Goal: Task Accomplishment & Management: Manage account settings

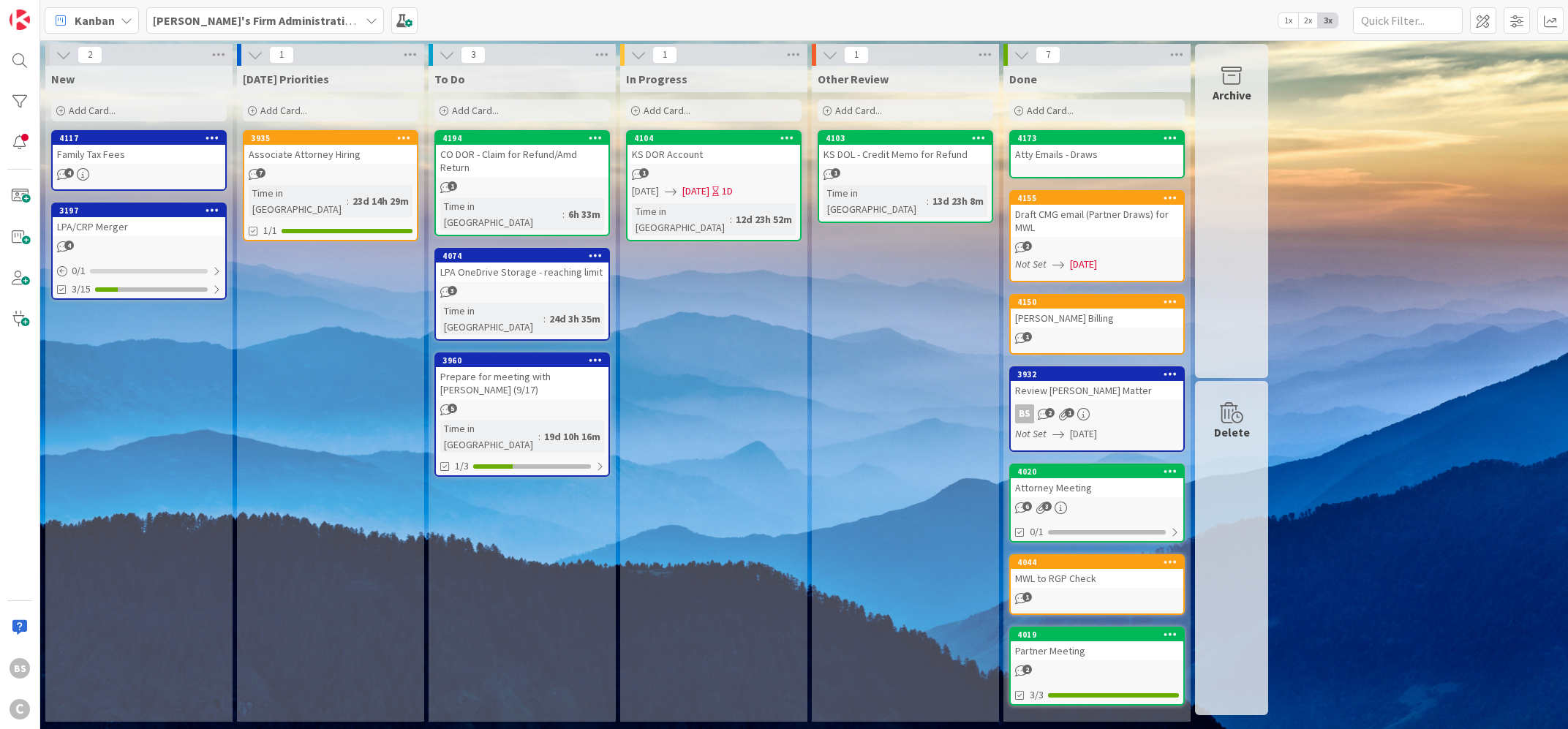
click at [259, 22] on b "[PERSON_NAME]'s Firm Administration Board" at bounding box center [272, 20] width 239 height 15
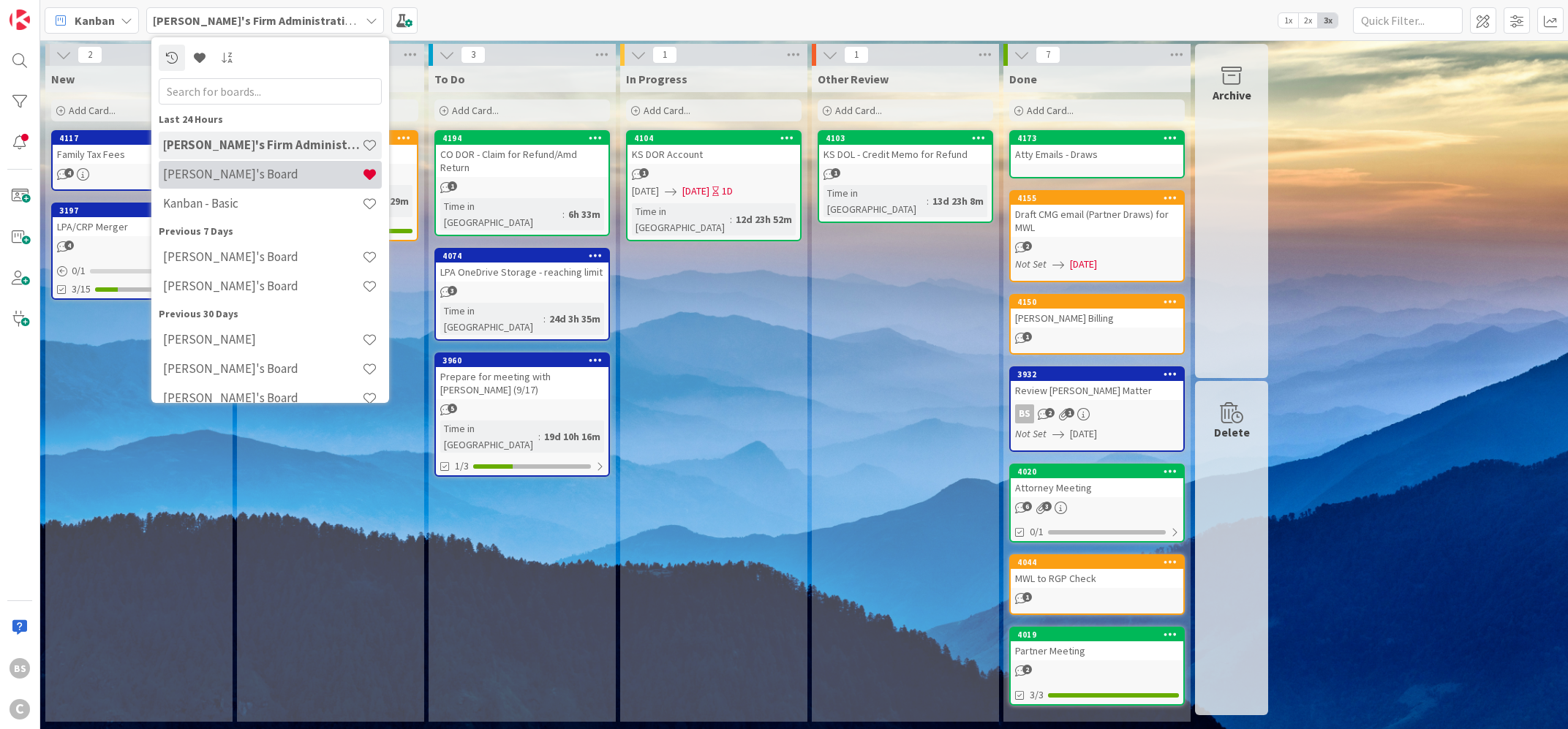
click at [237, 164] on div "[PERSON_NAME]'s Board" at bounding box center [270, 174] width 223 height 28
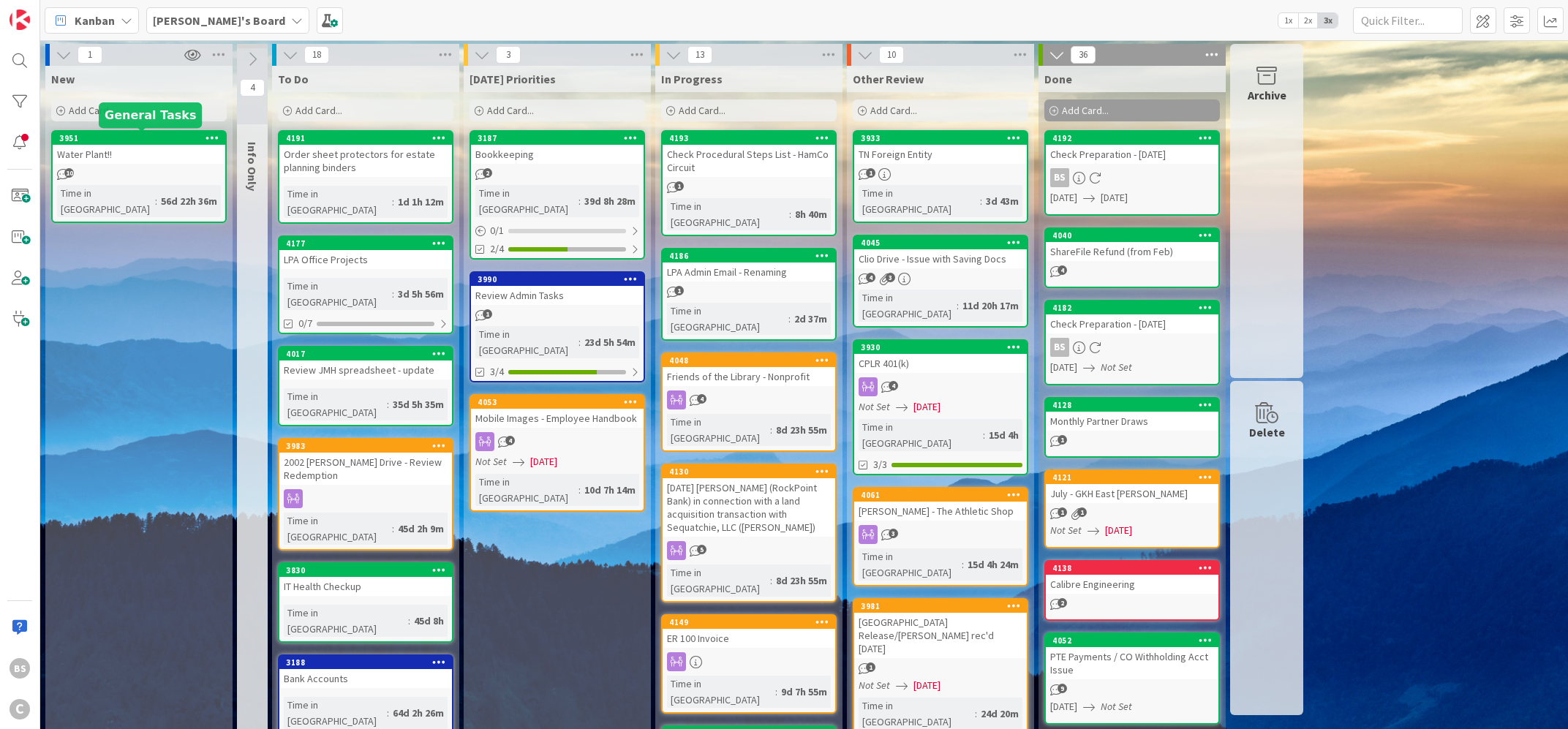
click at [159, 138] on div "3951" at bounding box center [142, 138] width 166 height 10
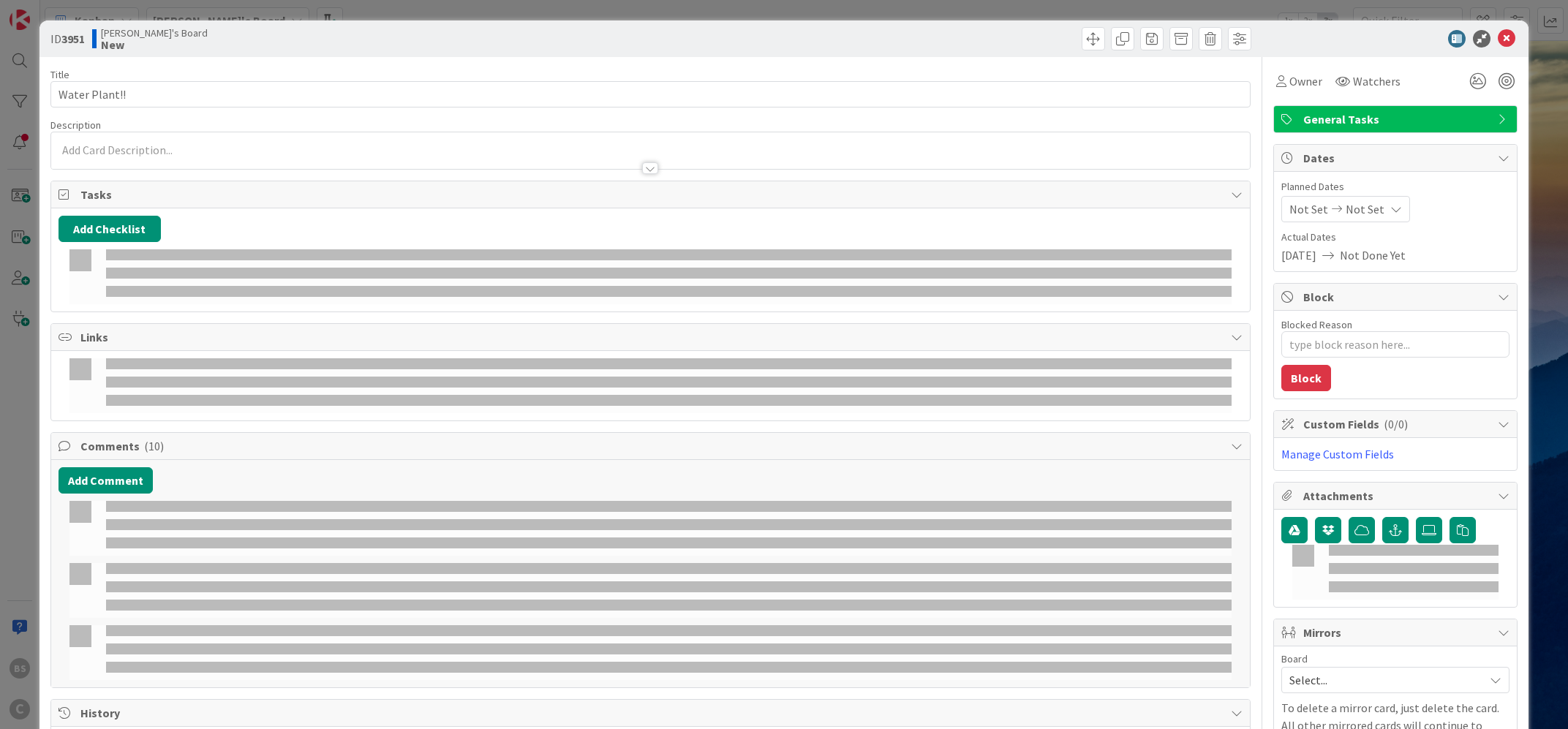
type textarea "x"
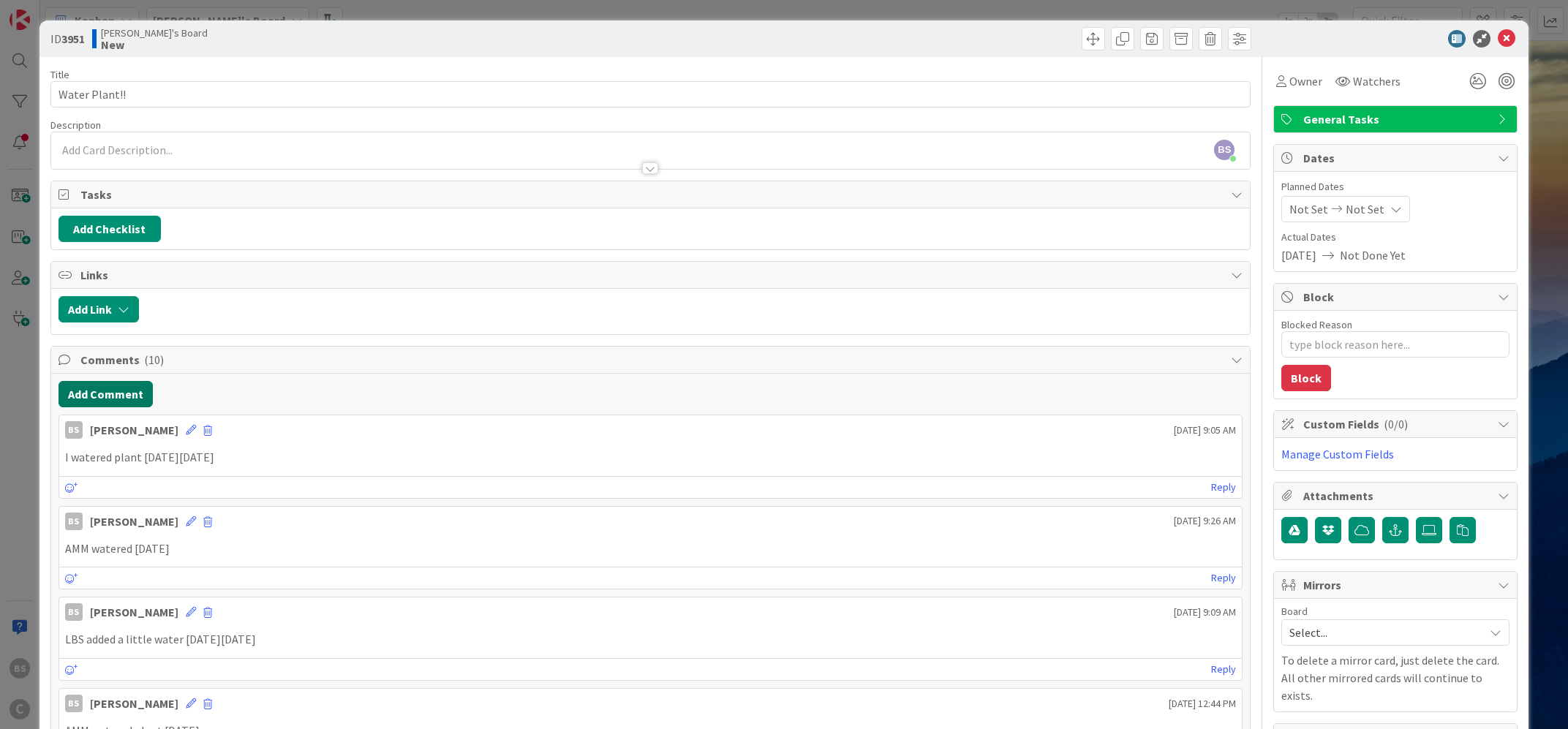
click at [112, 387] on button "Add Comment" at bounding box center [105, 394] width 95 height 27
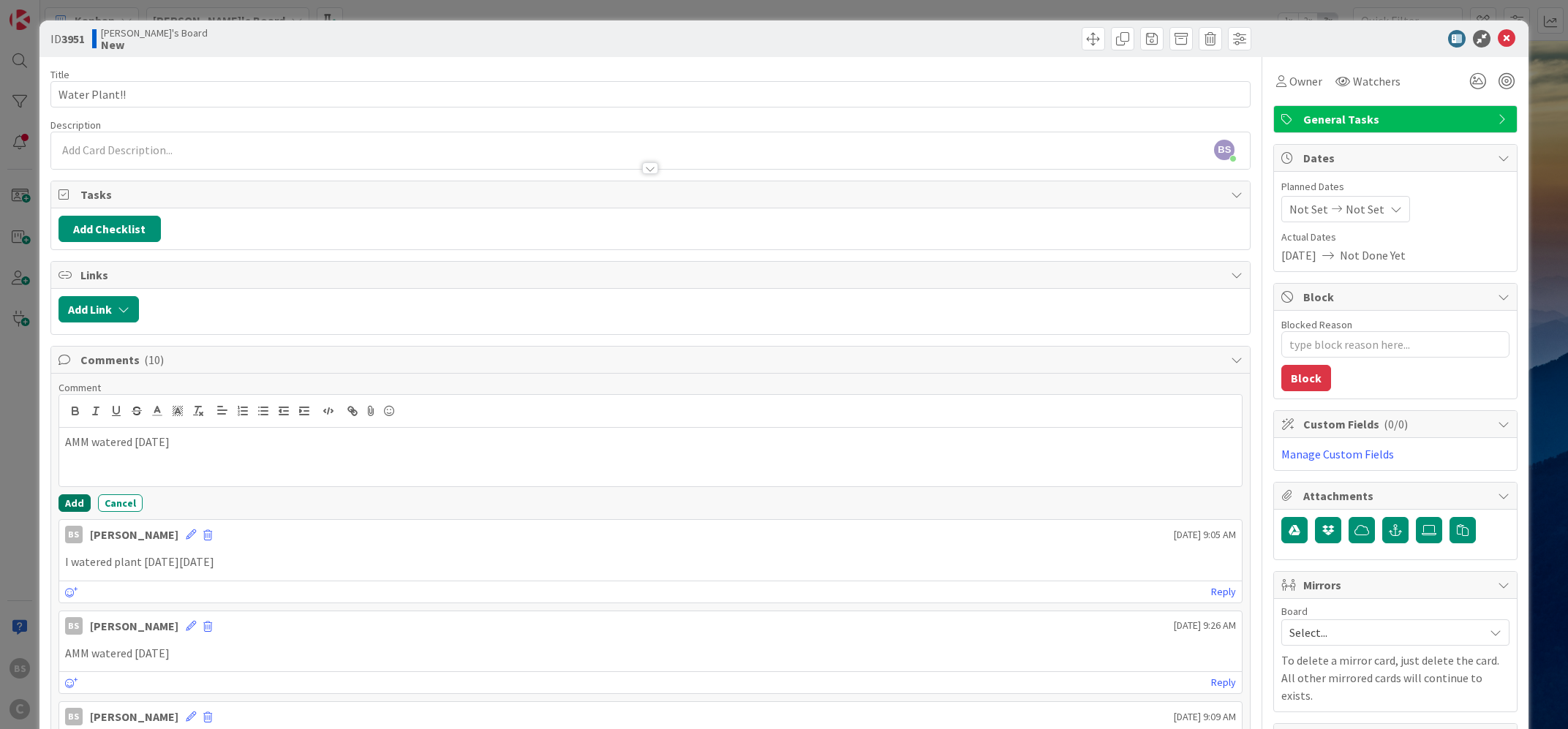
click at [87, 503] on button "Add" at bounding box center [74, 503] width 33 height 18
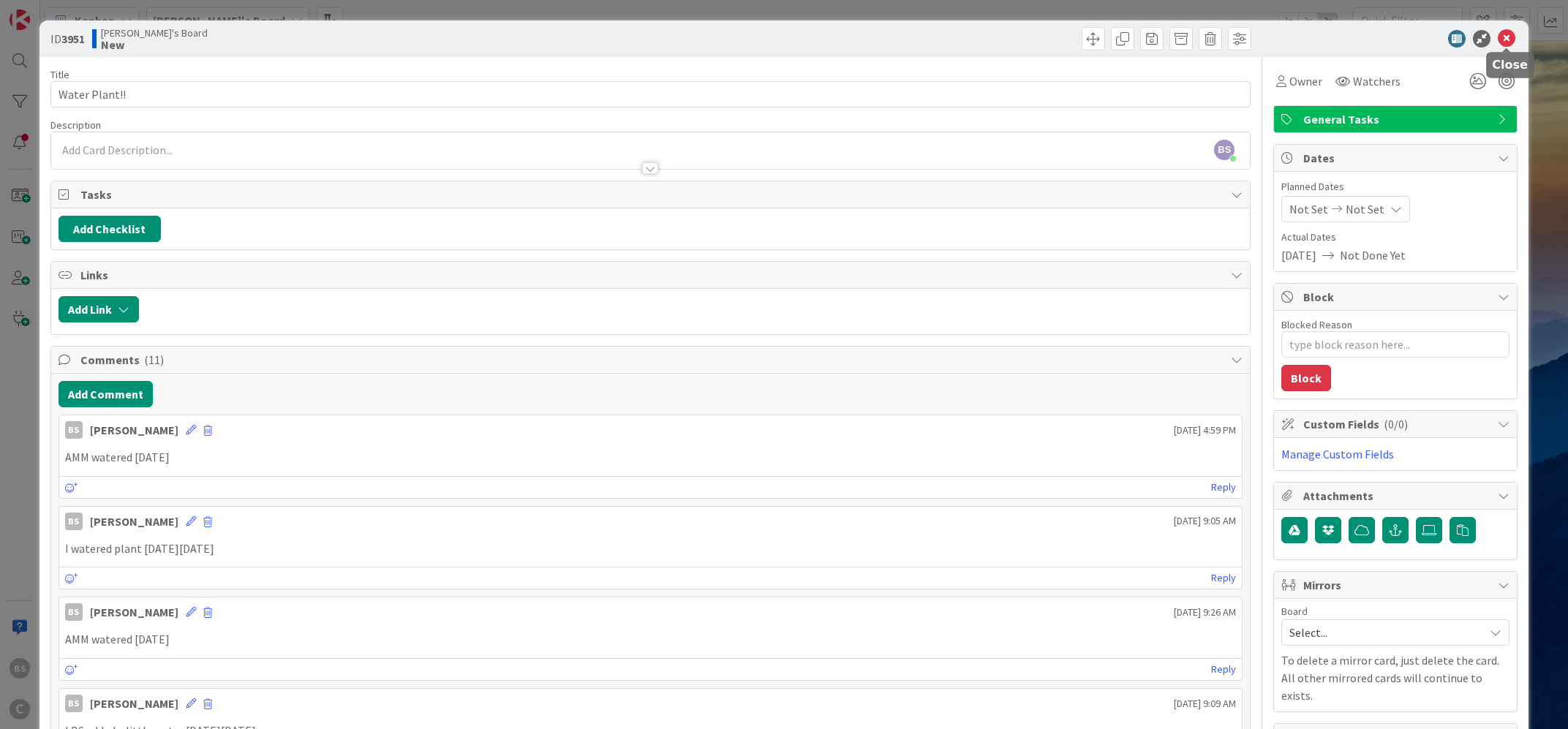
click at [1505, 31] on icon at bounding box center [1507, 38] width 18 height 18
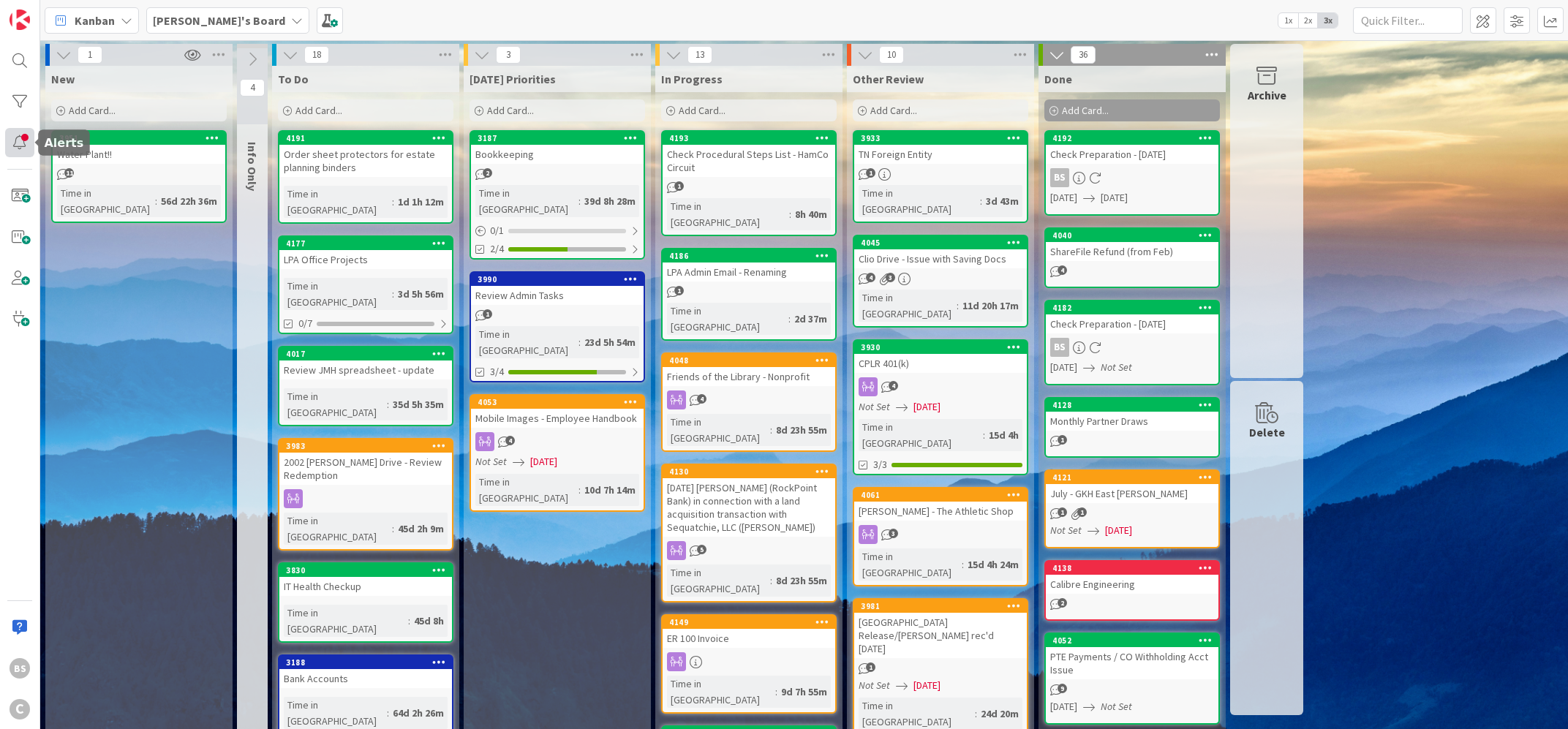
click at [24, 135] on div at bounding box center [20, 143] width 30 height 30
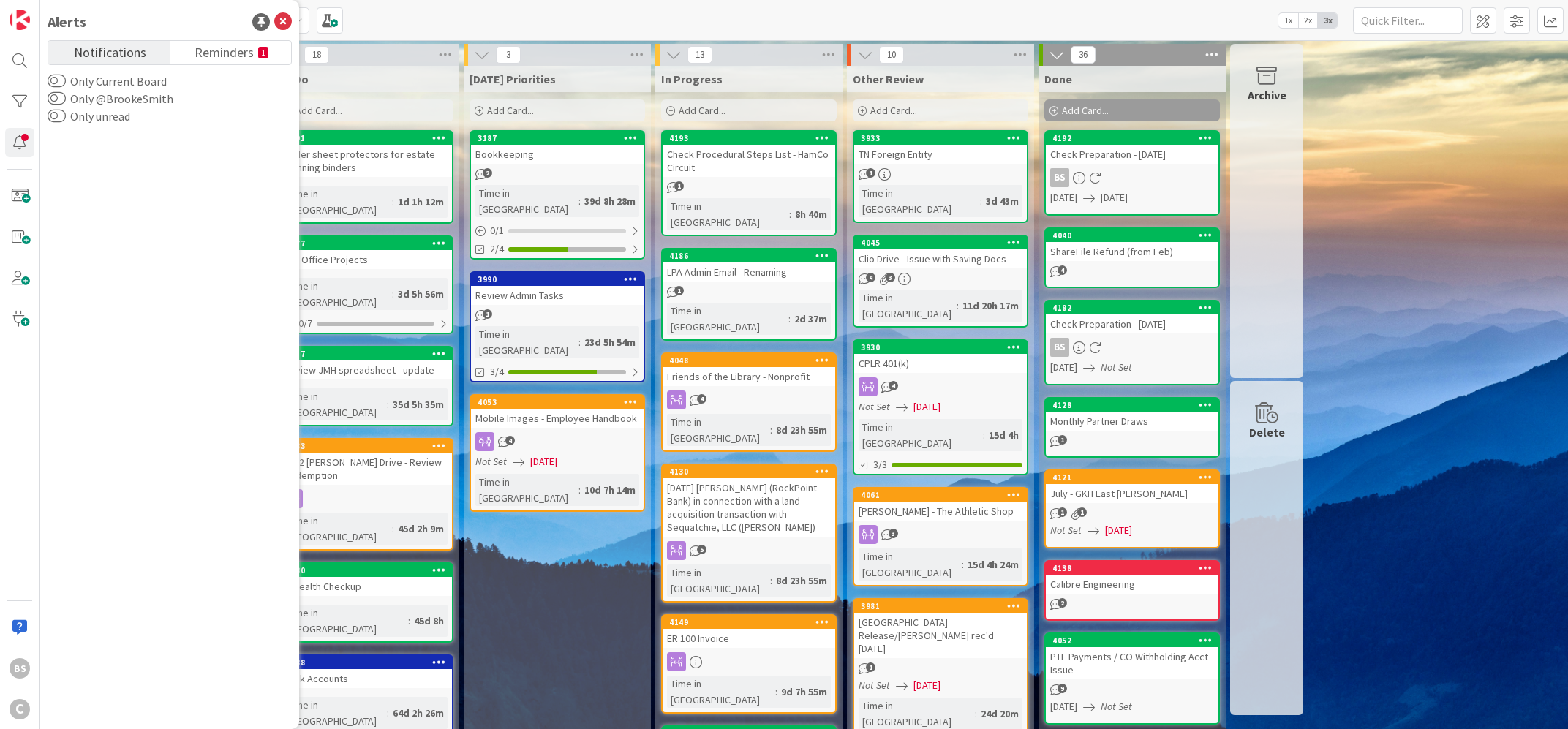
drag, startPoint x: 230, startPoint y: 47, endPoint x: 231, endPoint y: 38, distance: 9.1
click at [231, 44] on span "Reminders" at bounding box center [224, 51] width 59 height 21
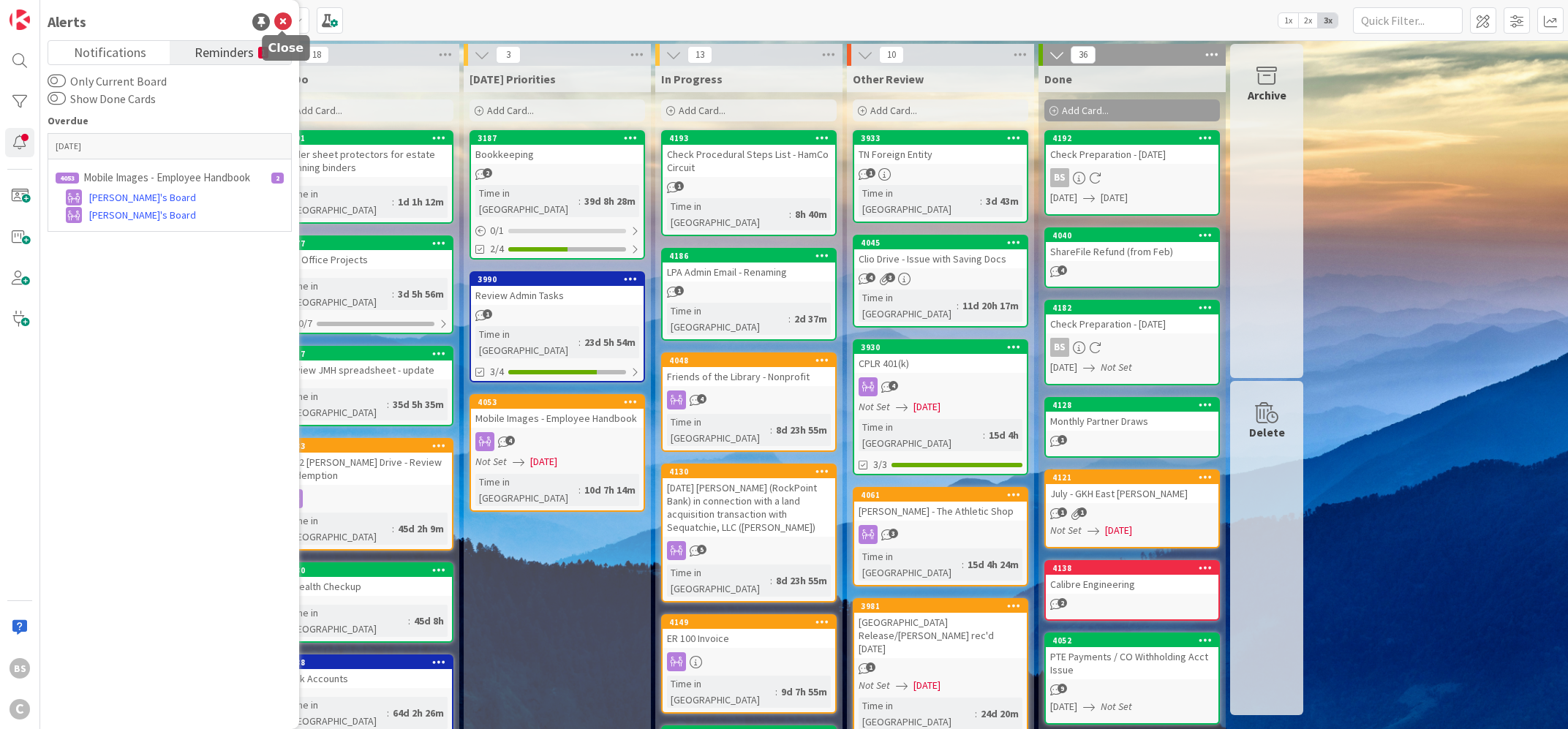
click at [283, 15] on icon at bounding box center [283, 22] width 18 height 18
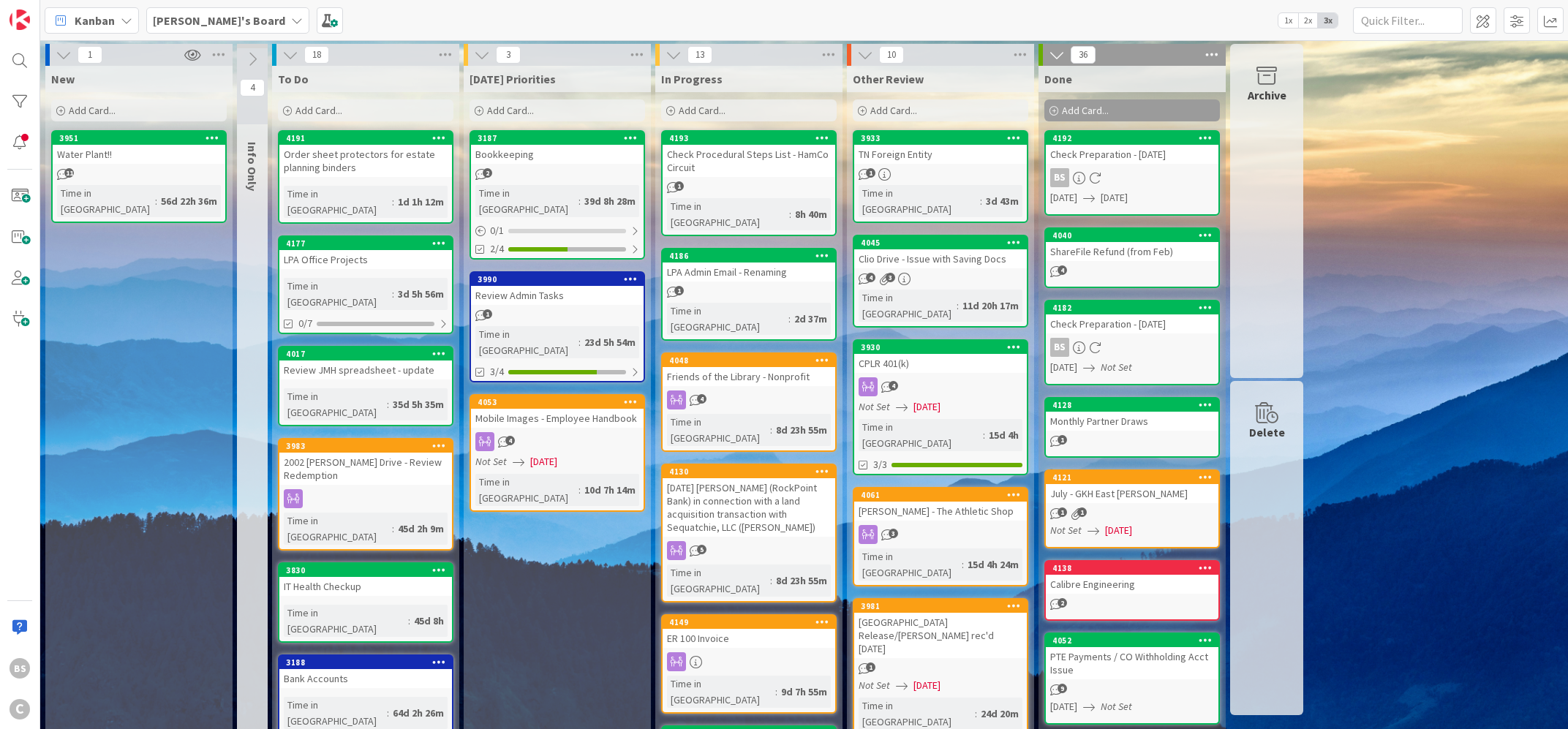
click at [164, 19] on b "[PERSON_NAME]'s Board" at bounding box center [219, 20] width 132 height 15
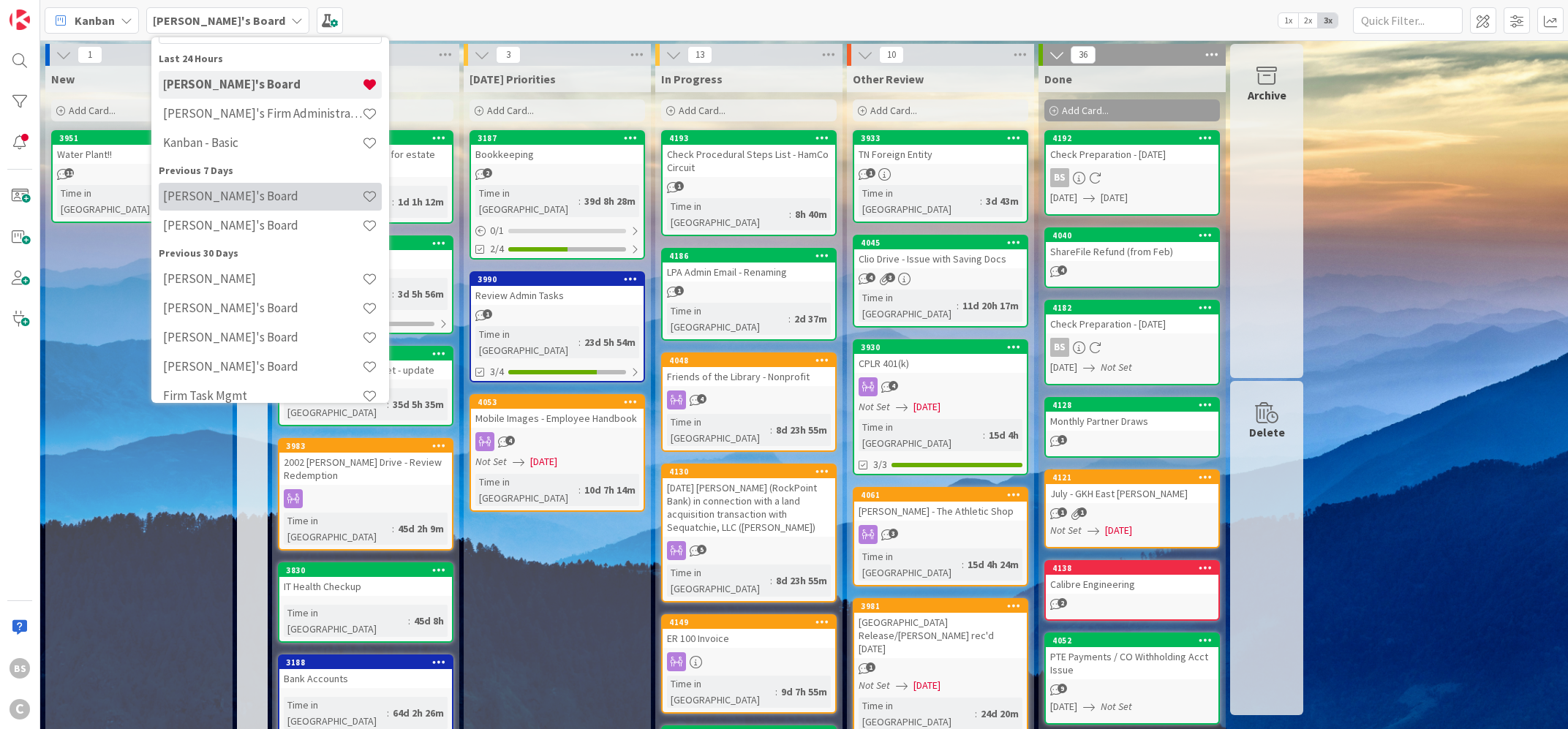
scroll to position [76, 0]
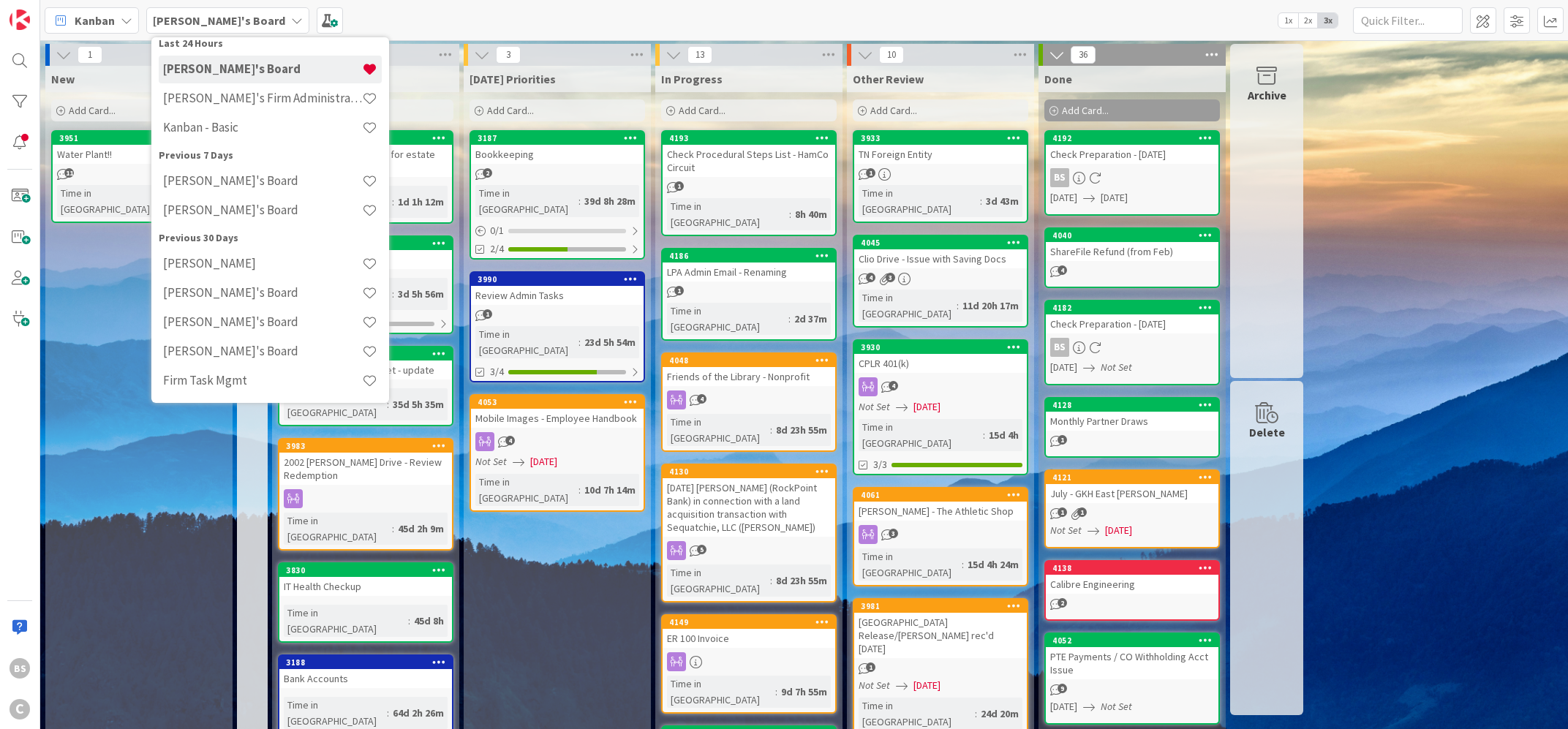
drag, startPoint x: 578, startPoint y: 589, endPoint x: 569, endPoint y: 589, distance: 9.0
click at [579, 589] on div "[DATE] Priorities Add Card... 3187 Bookkeeping 2 Time in Column : 39d 8h 28m 0 …" at bounding box center [558, 743] width 187 height 1355
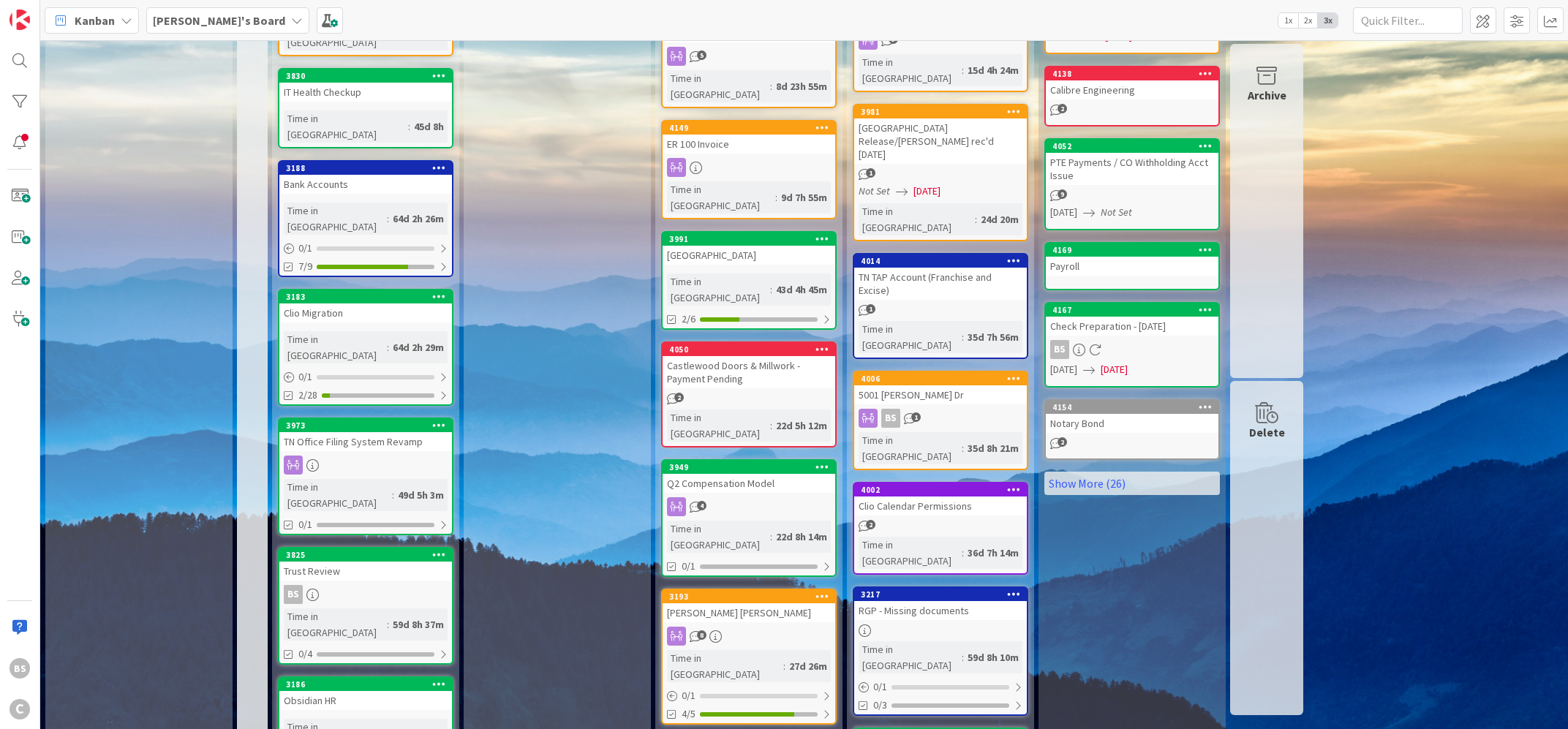
scroll to position [523, 0]
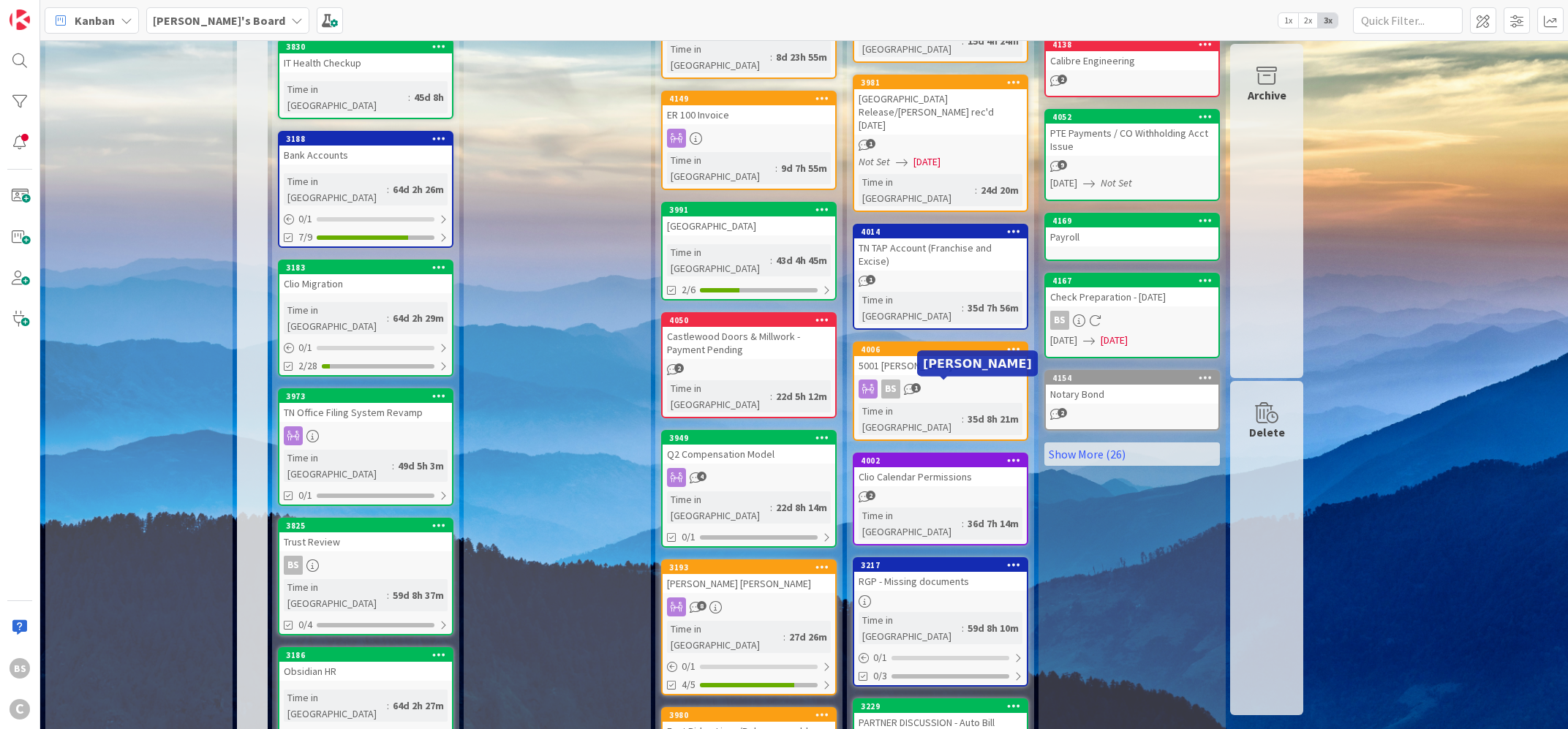
click at [894, 561] on div "3217" at bounding box center [944, 565] width 166 height 10
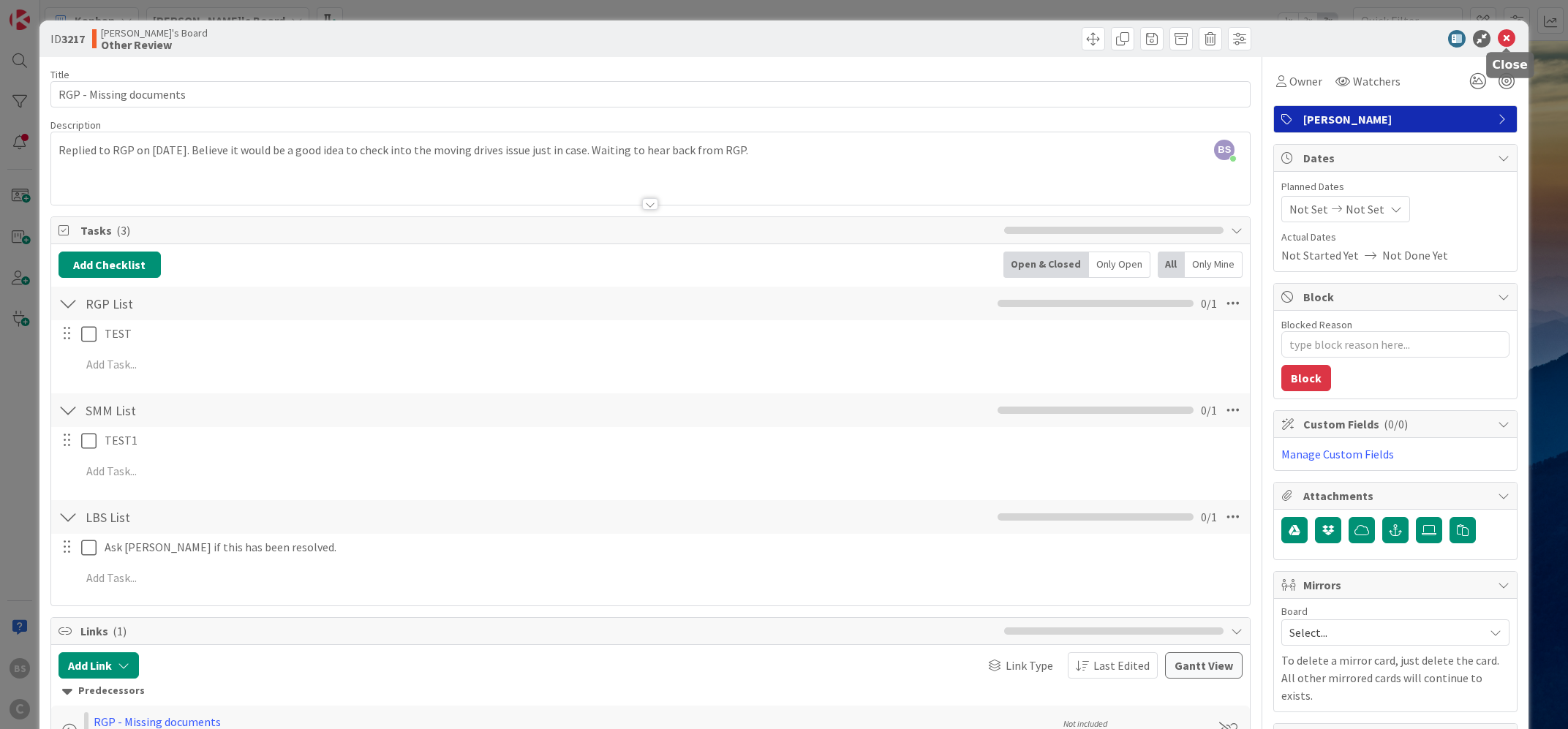
click at [1506, 35] on icon at bounding box center [1507, 38] width 18 height 18
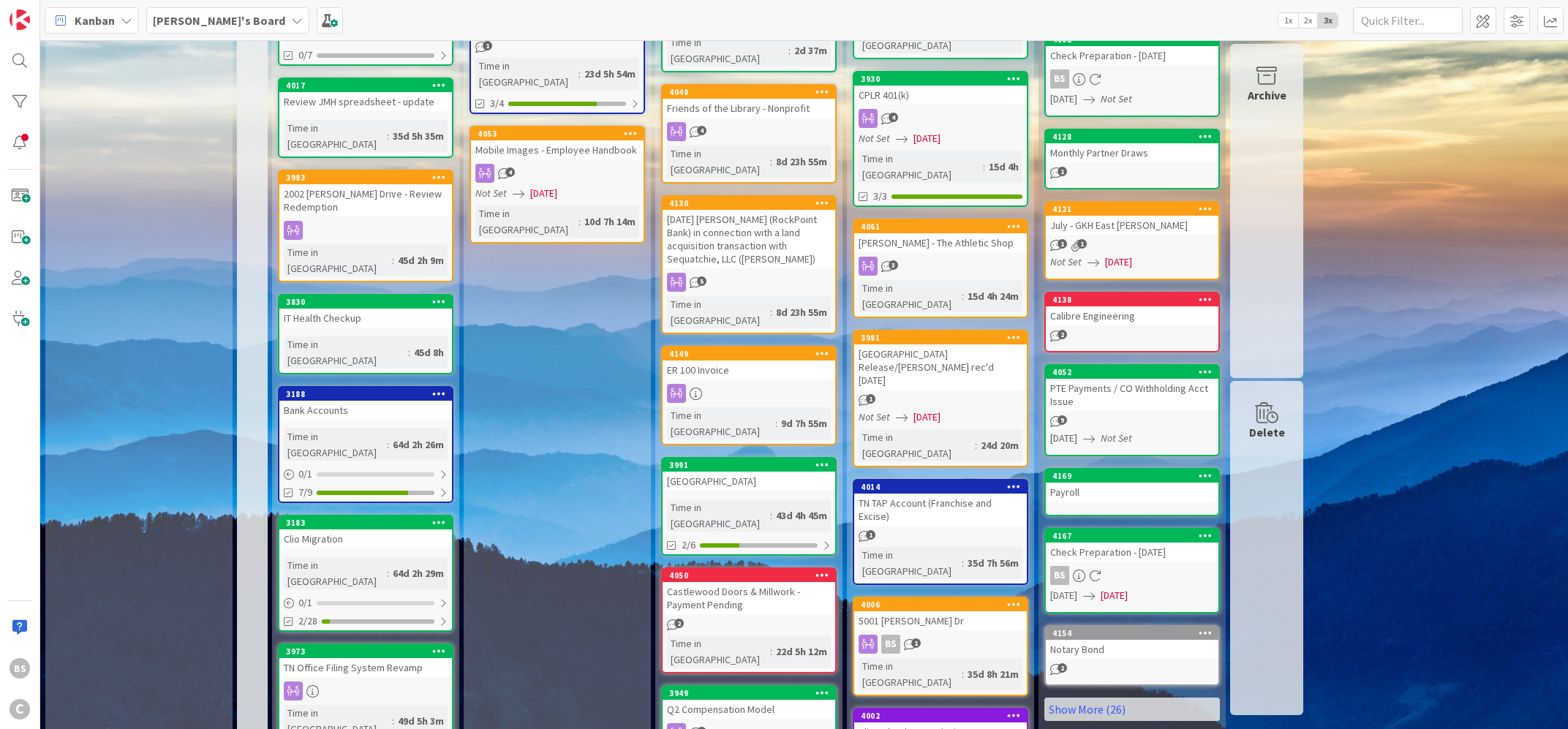
scroll to position [259, 0]
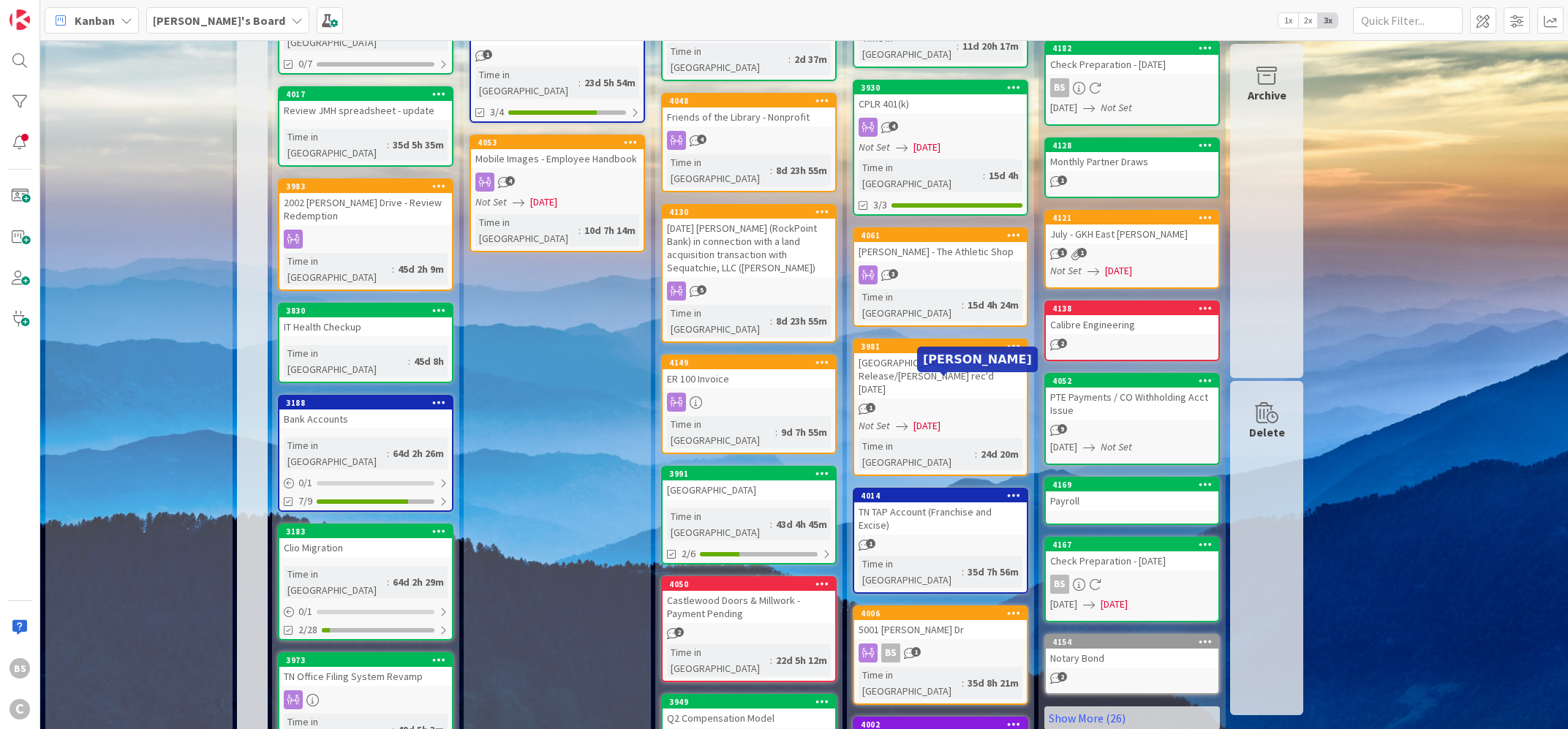
click at [921, 491] on div "4014" at bounding box center [944, 496] width 166 height 10
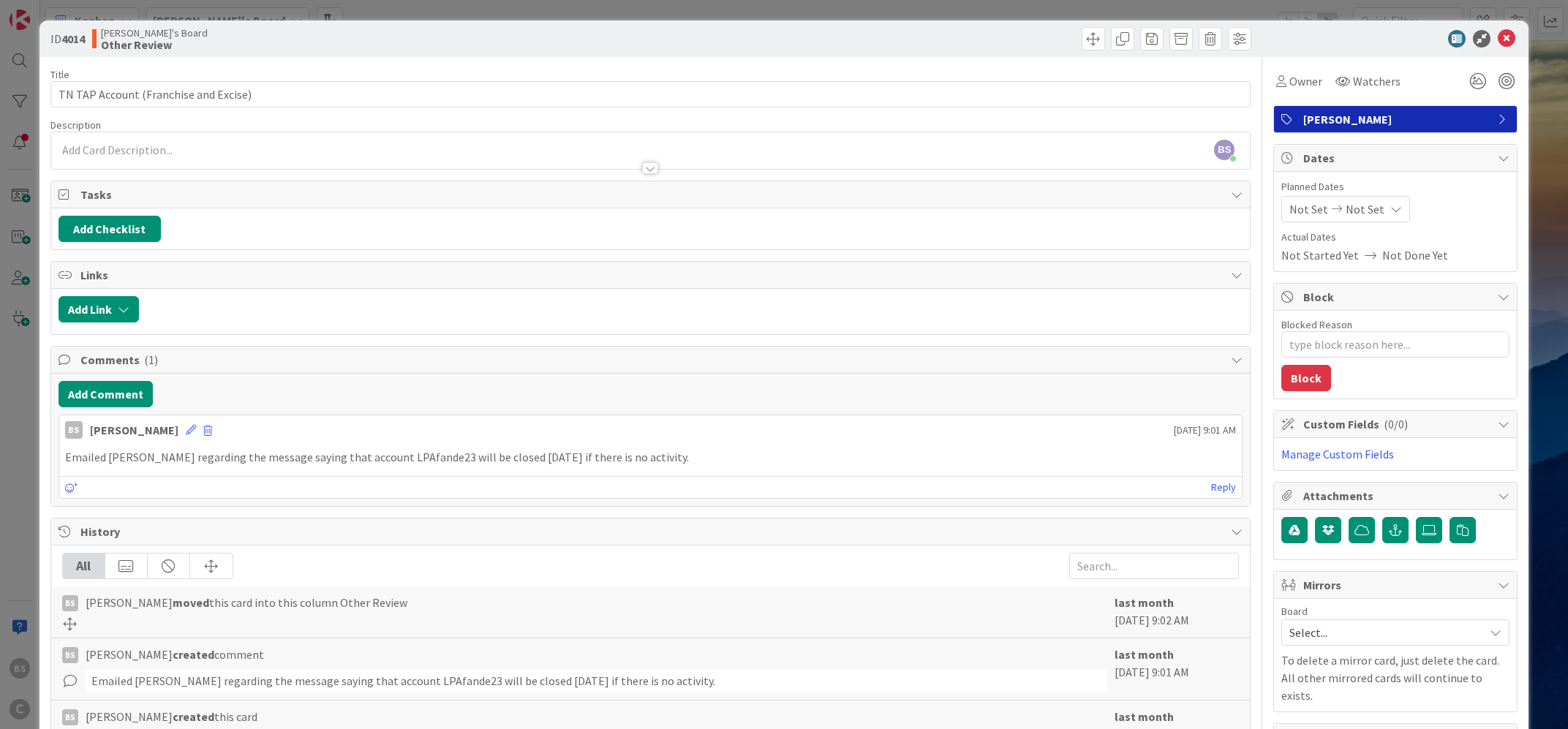
click at [1506, 30] on div "ID 4014 [PERSON_NAME]'s Board Other Review" at bounding box center [784, 38] width 1490 height 36
click at [1505, 37] on icon at bounding box center [1507, 38] width 18 height 18
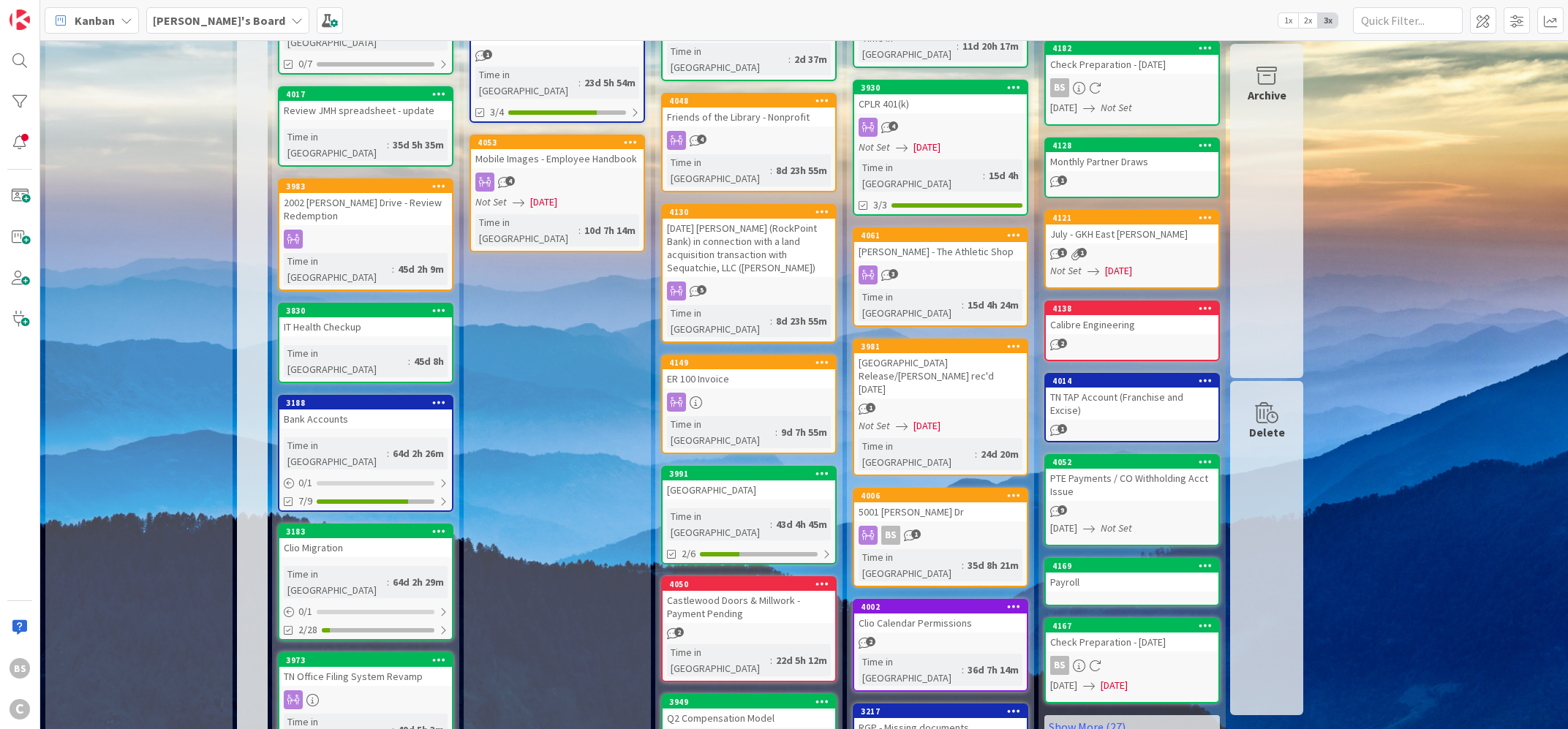
click at [874, 231] on div "4061" at bounding box center [944, 235] width 166 height 10
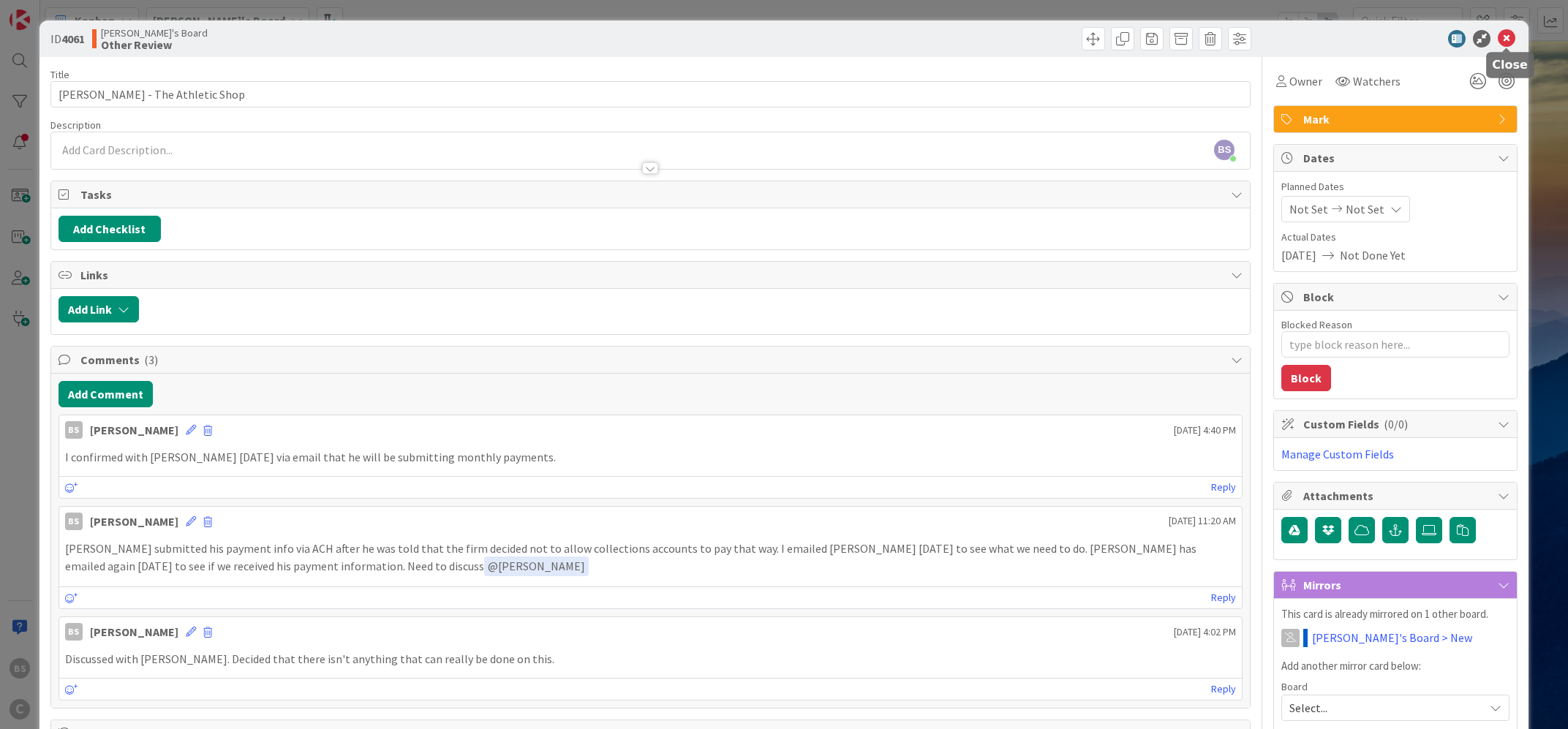
click at [1510, 38] on icon at bounding box center [1507, 38] width 18 height 18
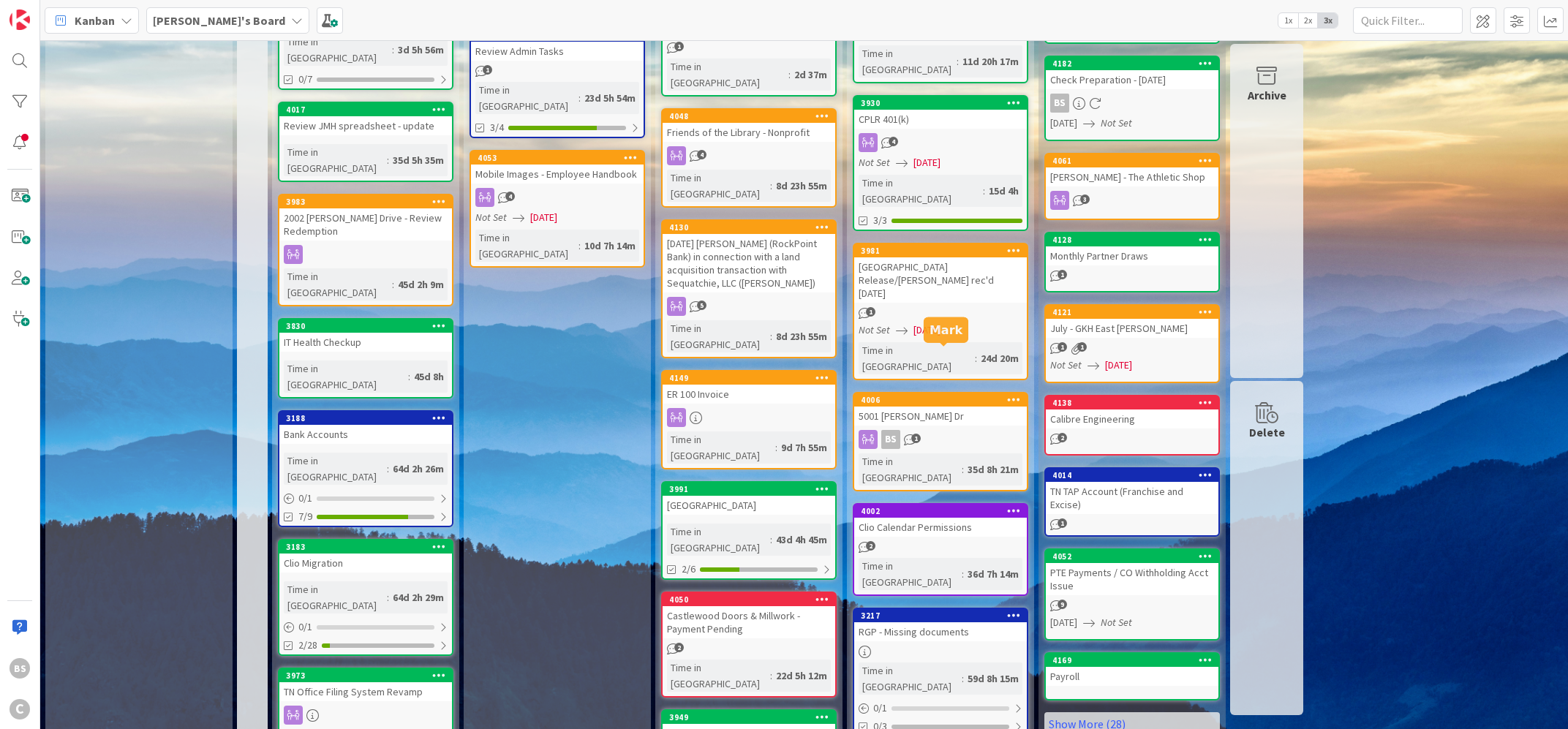
scroll to position [362, 0]
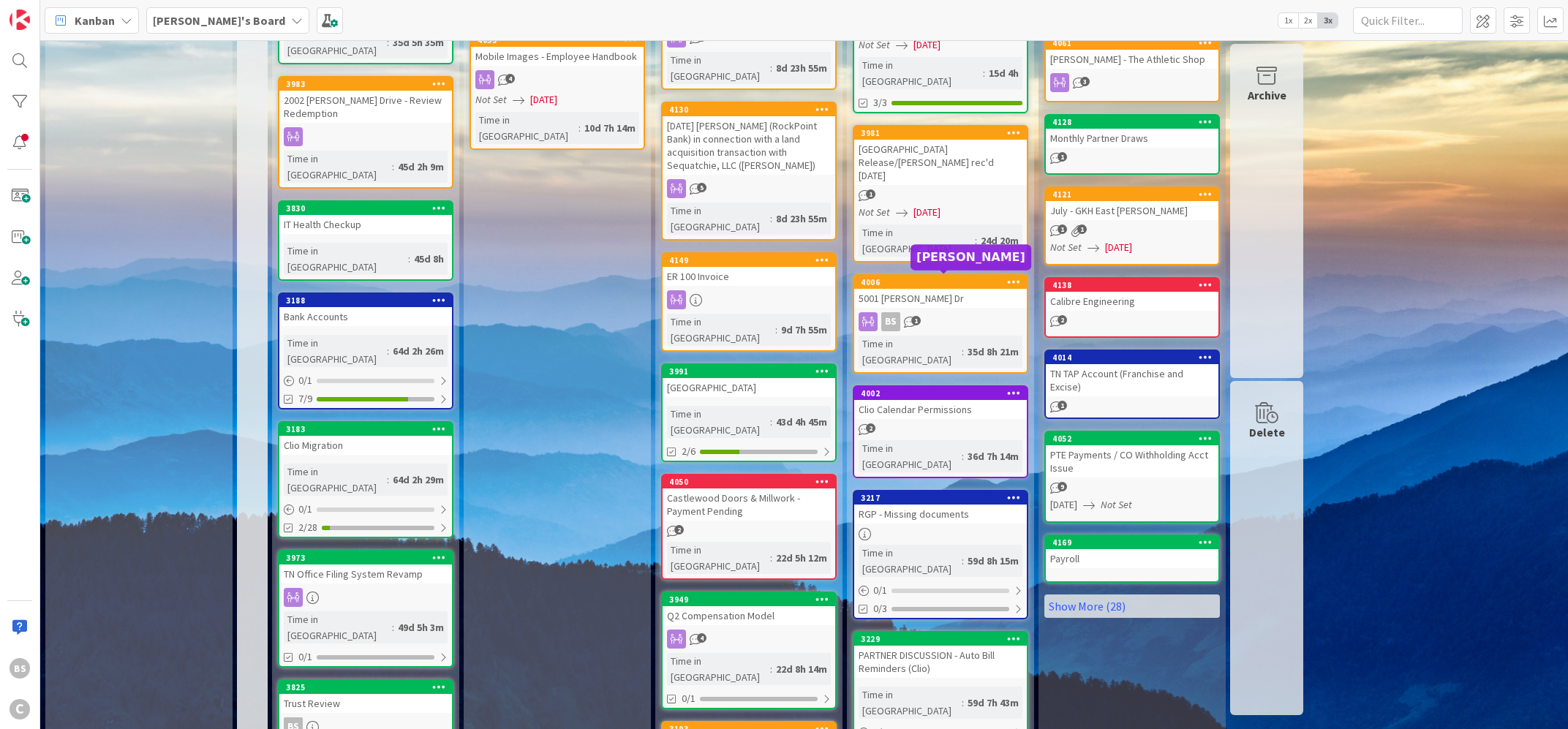
click at [932, 388] on div "4002" at bounding box center [944, 393] width 166 height 10
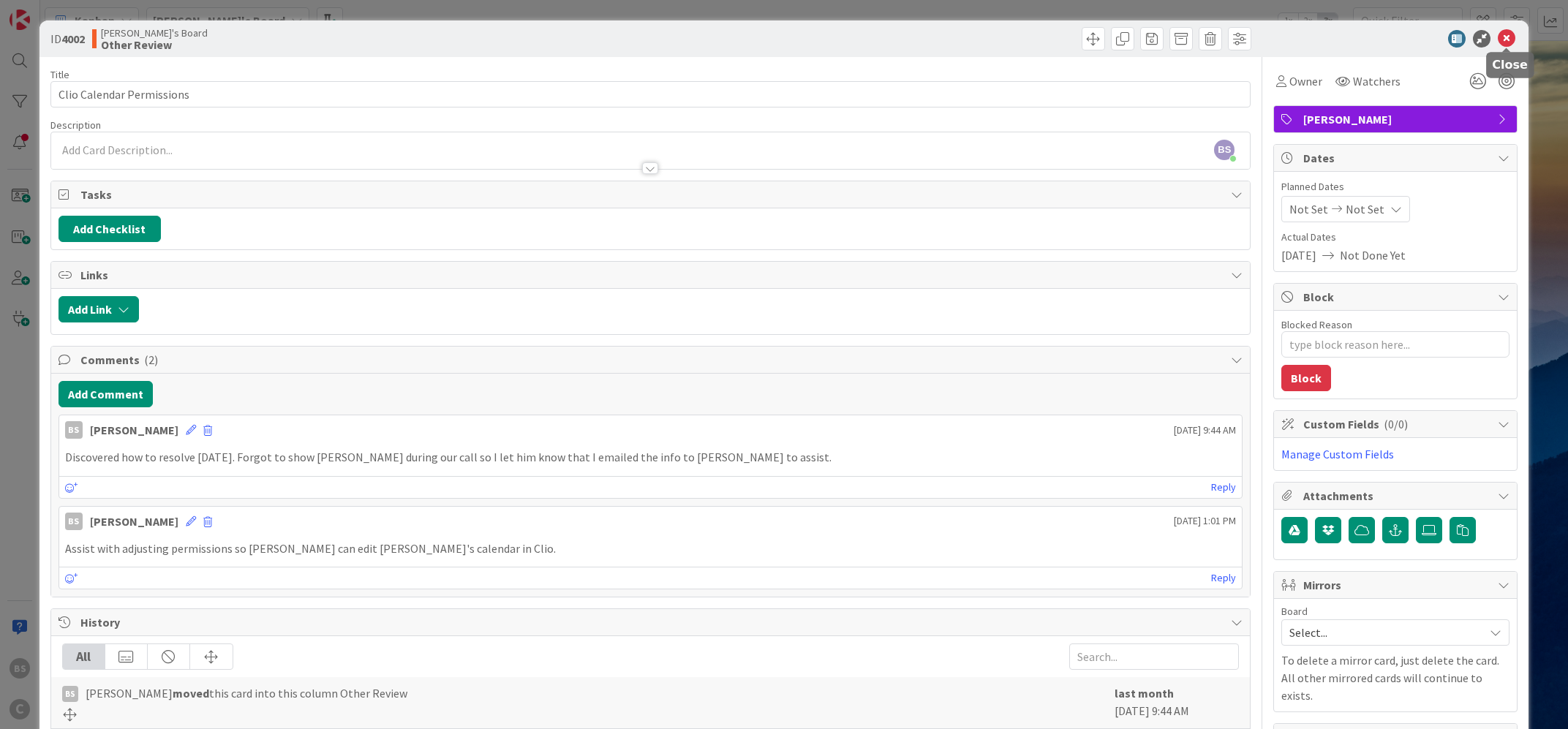
click at [1505, 35] on icon at bounding box center [1507, 38] width 18 height 18
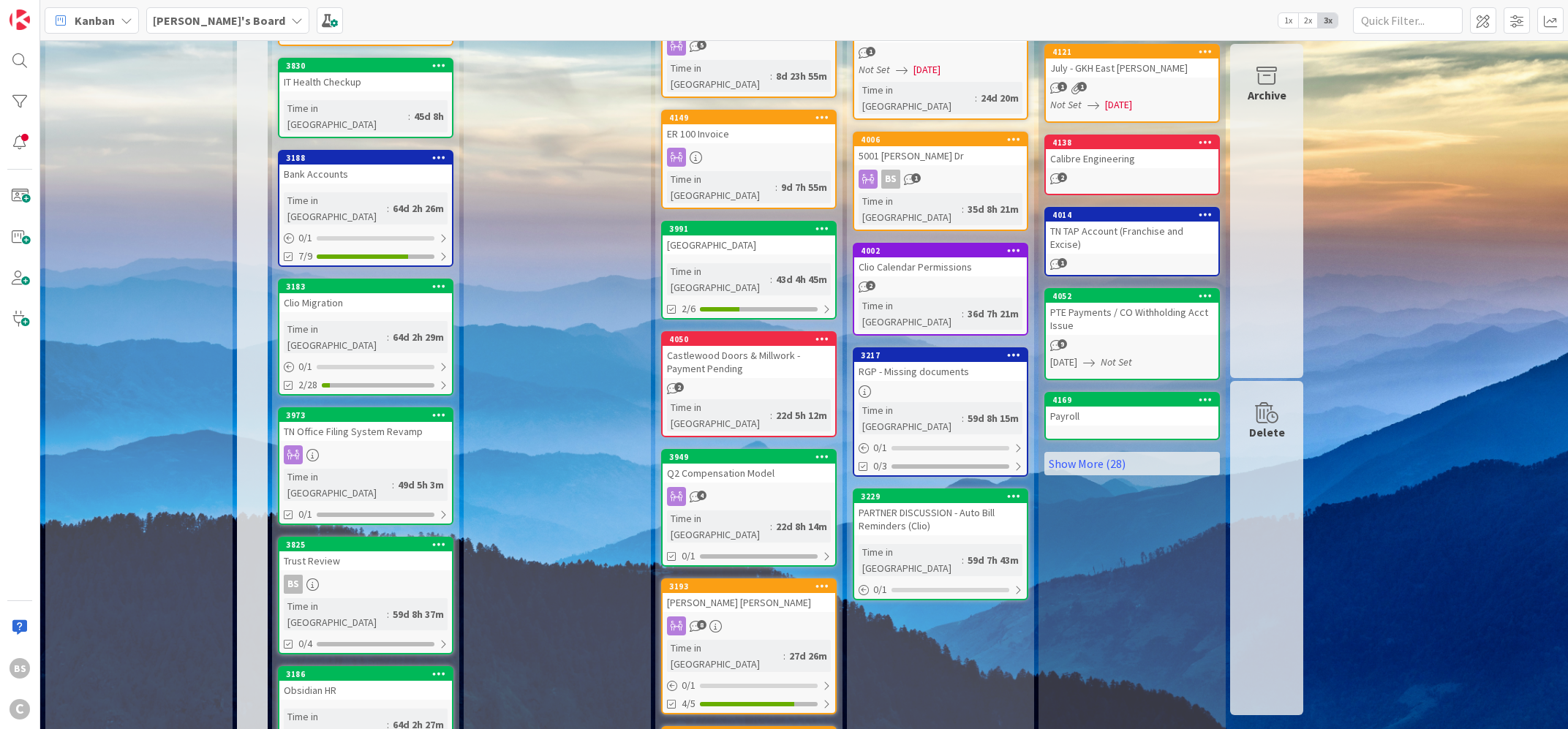
scroll to position [523, 0]
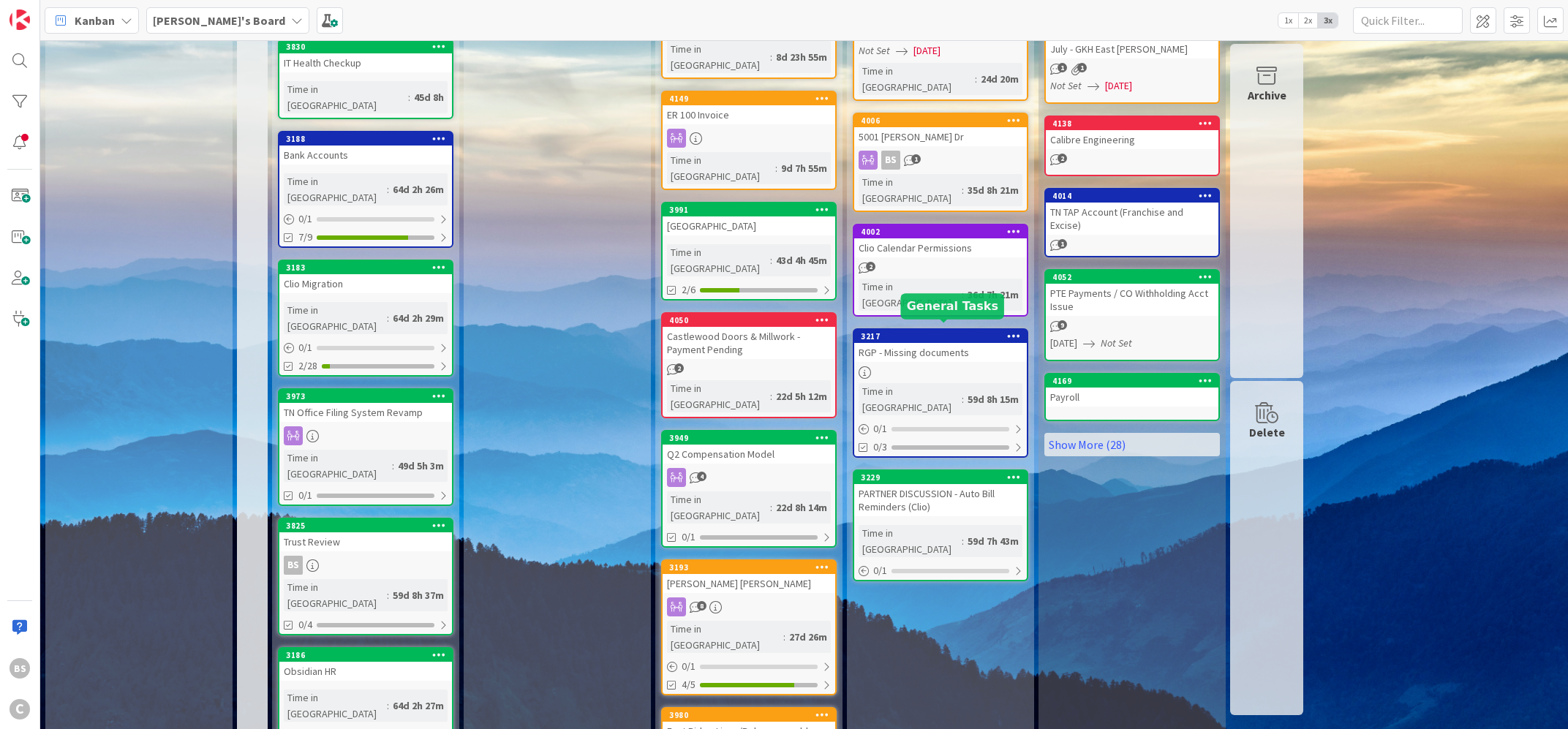
click at [897, 472] on div "3229" at bounding box center [944, 477] width 166 height 10
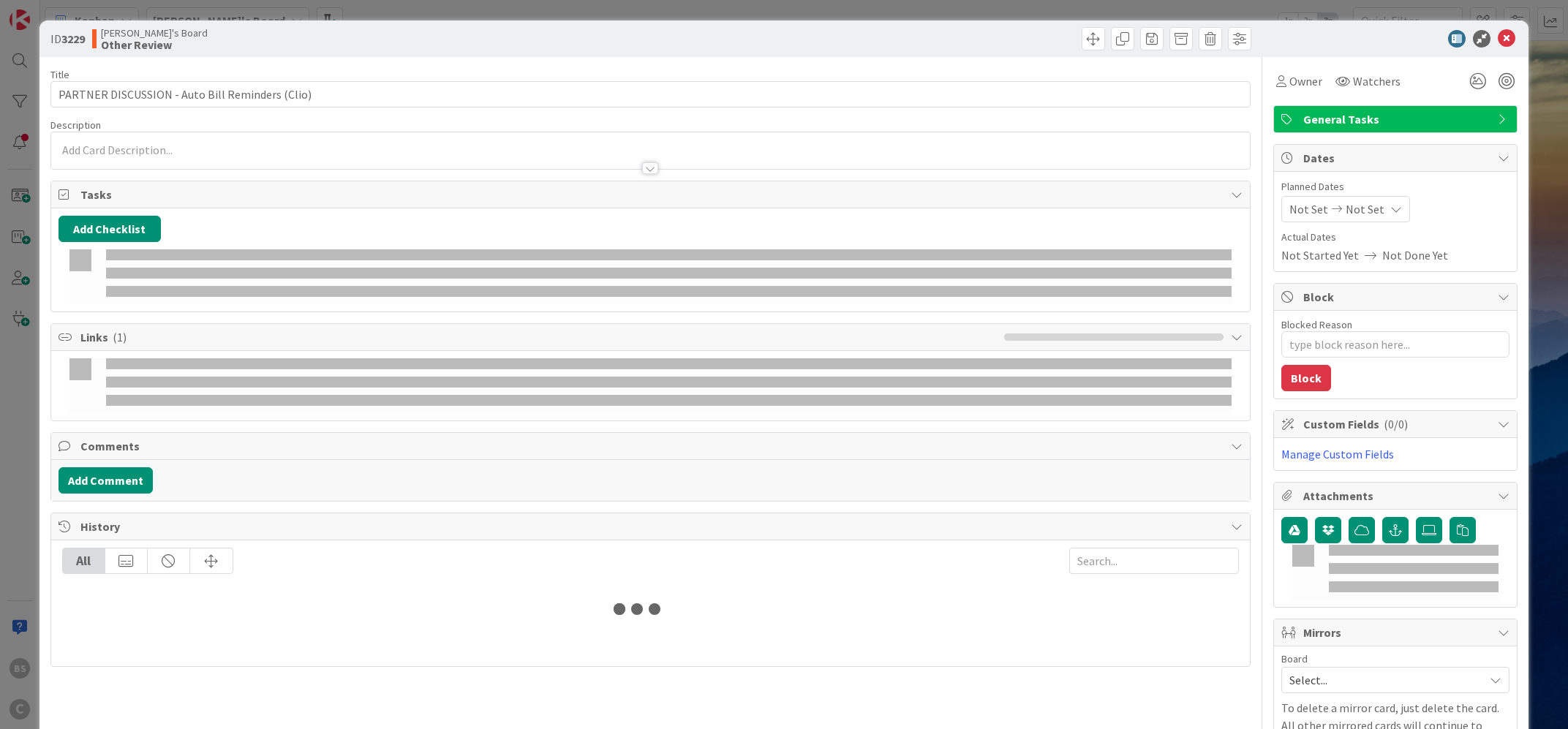
type textarea "x"
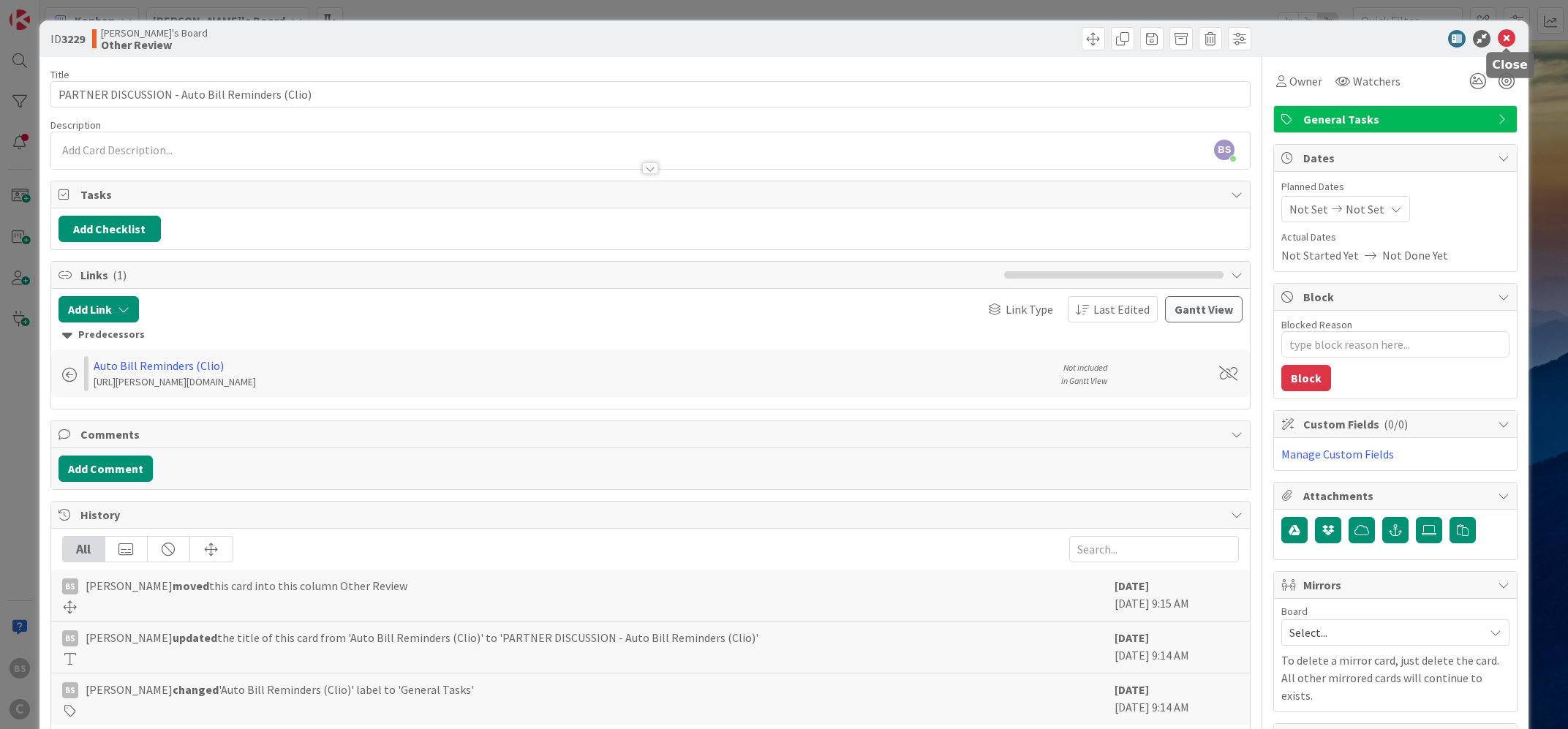
click at [1514, 33] on icon at bounding box center [1507, 38] width 18 height 18
